Goal: Transaction & Acquisition: Download file/media

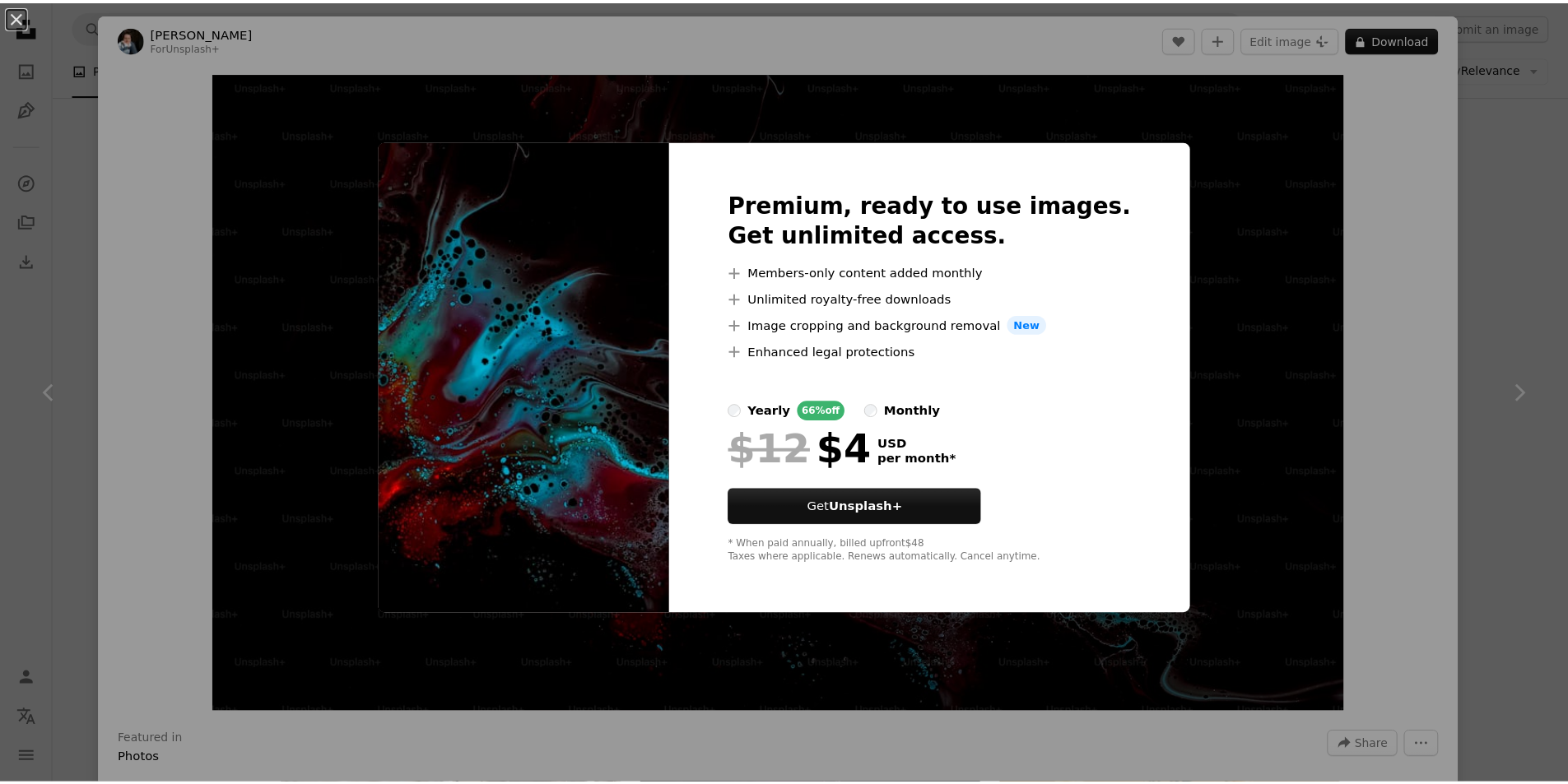
scroll to position [1213, 0]
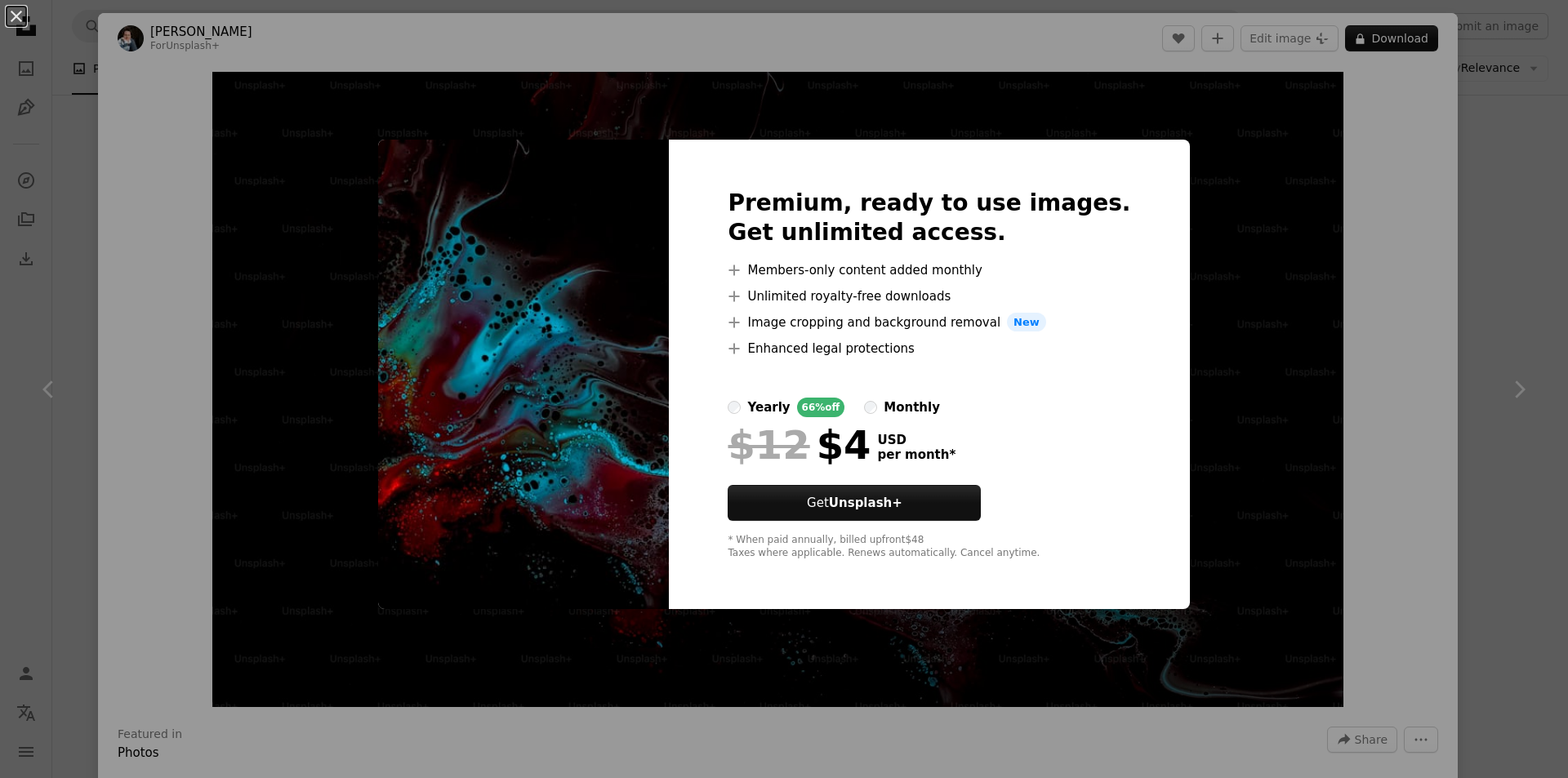
click at [1241, 206] on div "An X shape Premium, ready to use images. Get unlimited access. A plus sign Memb…" at bounding box center [784, 389] width 1568 height 778
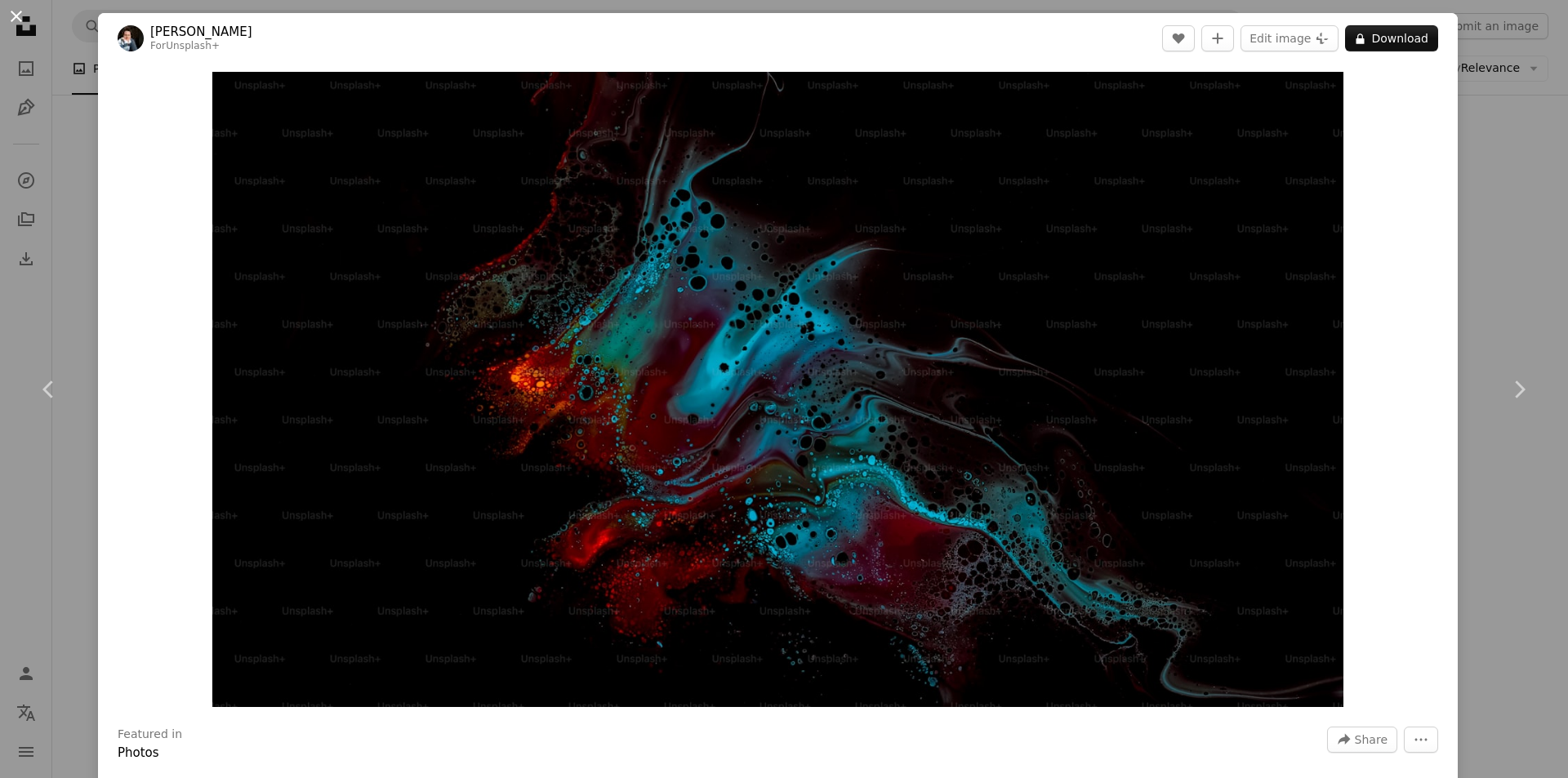
click at [8, 16] on button "An X shape" at bounding box center [16, 16] width 19 height 19
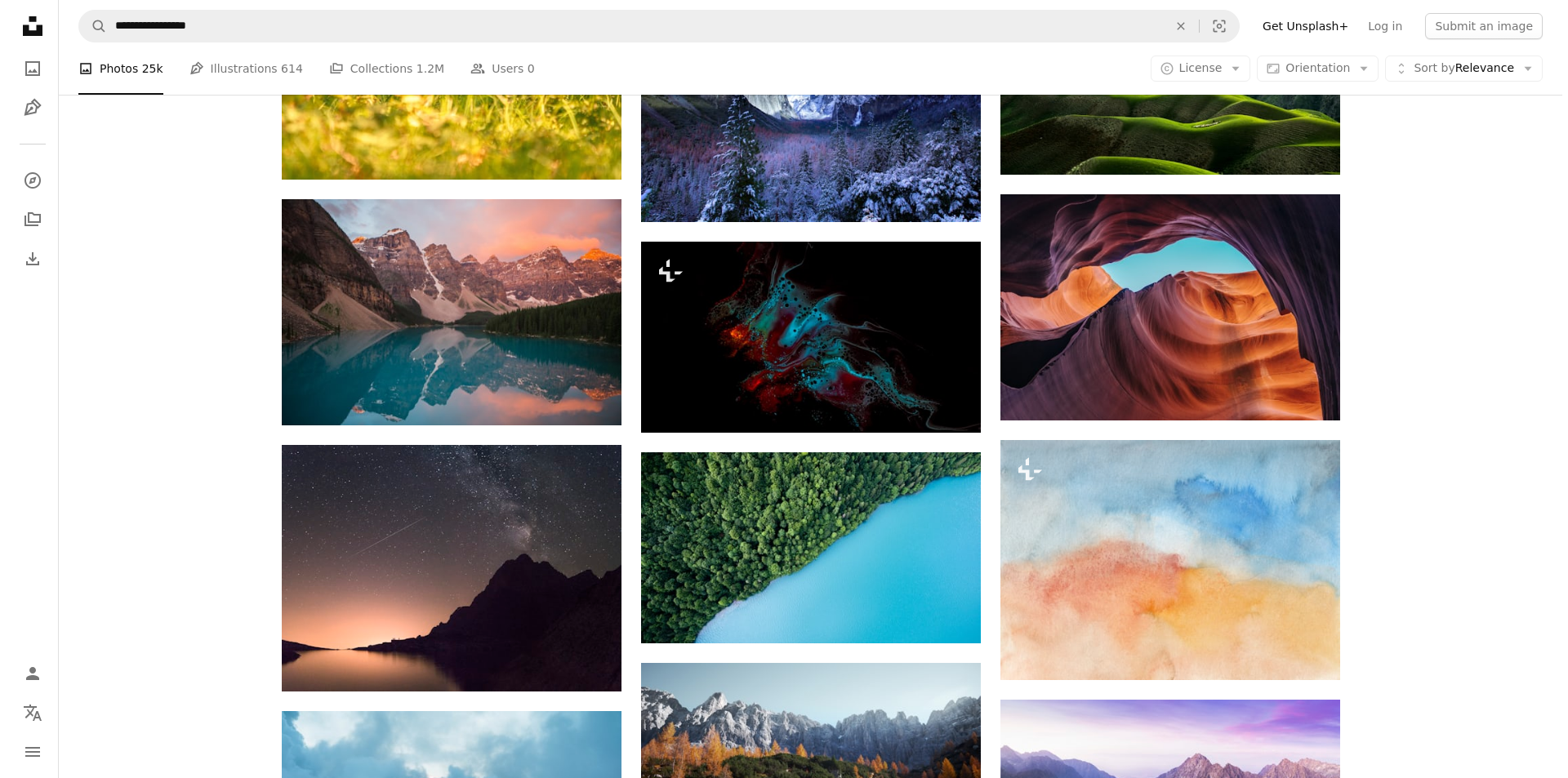
scroll to position [523, 0]
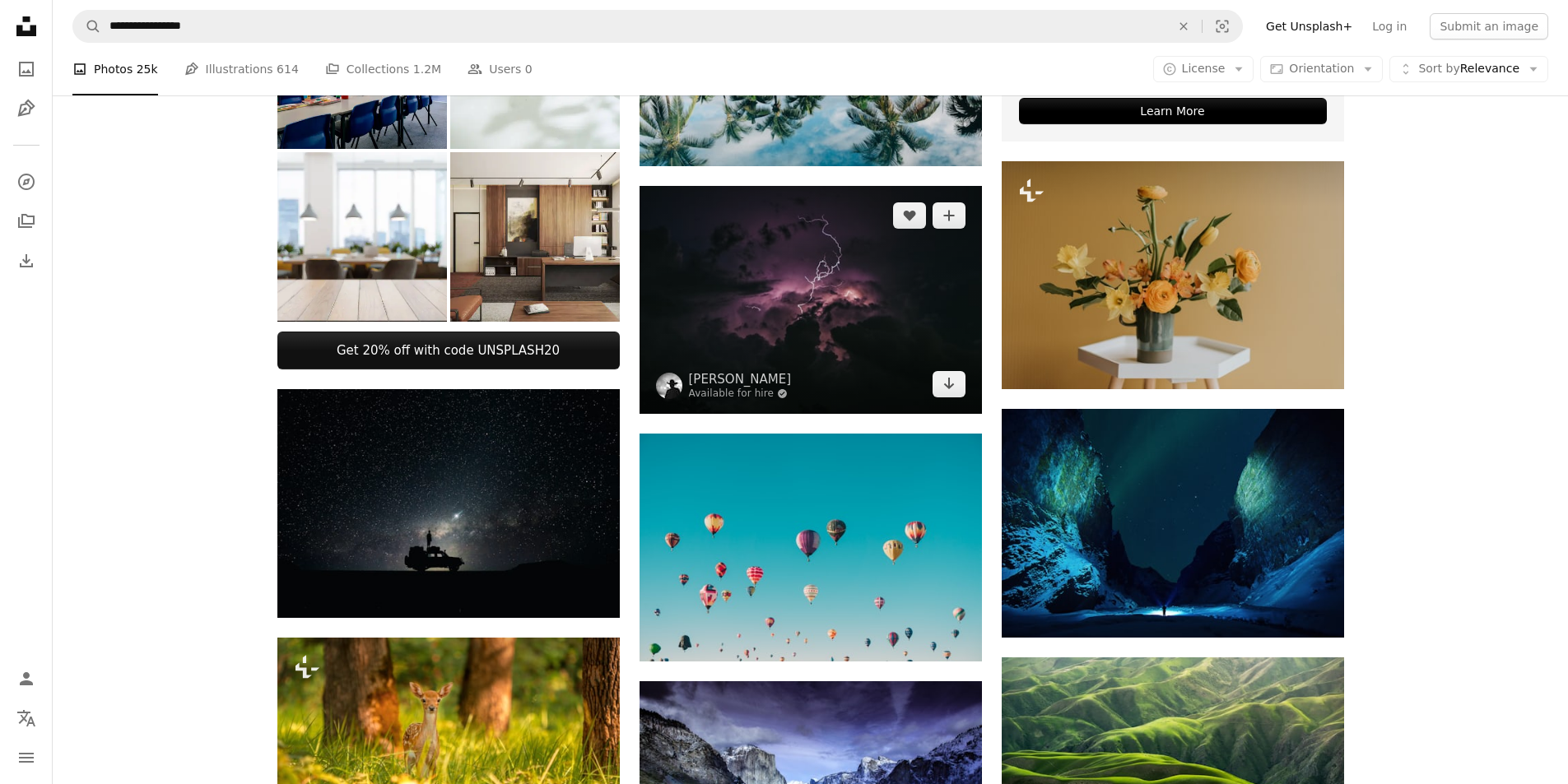
click at [850, 289] on img at bounding box center [811, 300] width 343 height 228
